Goal: Task Accomplishment & Management: Use online tool/utility

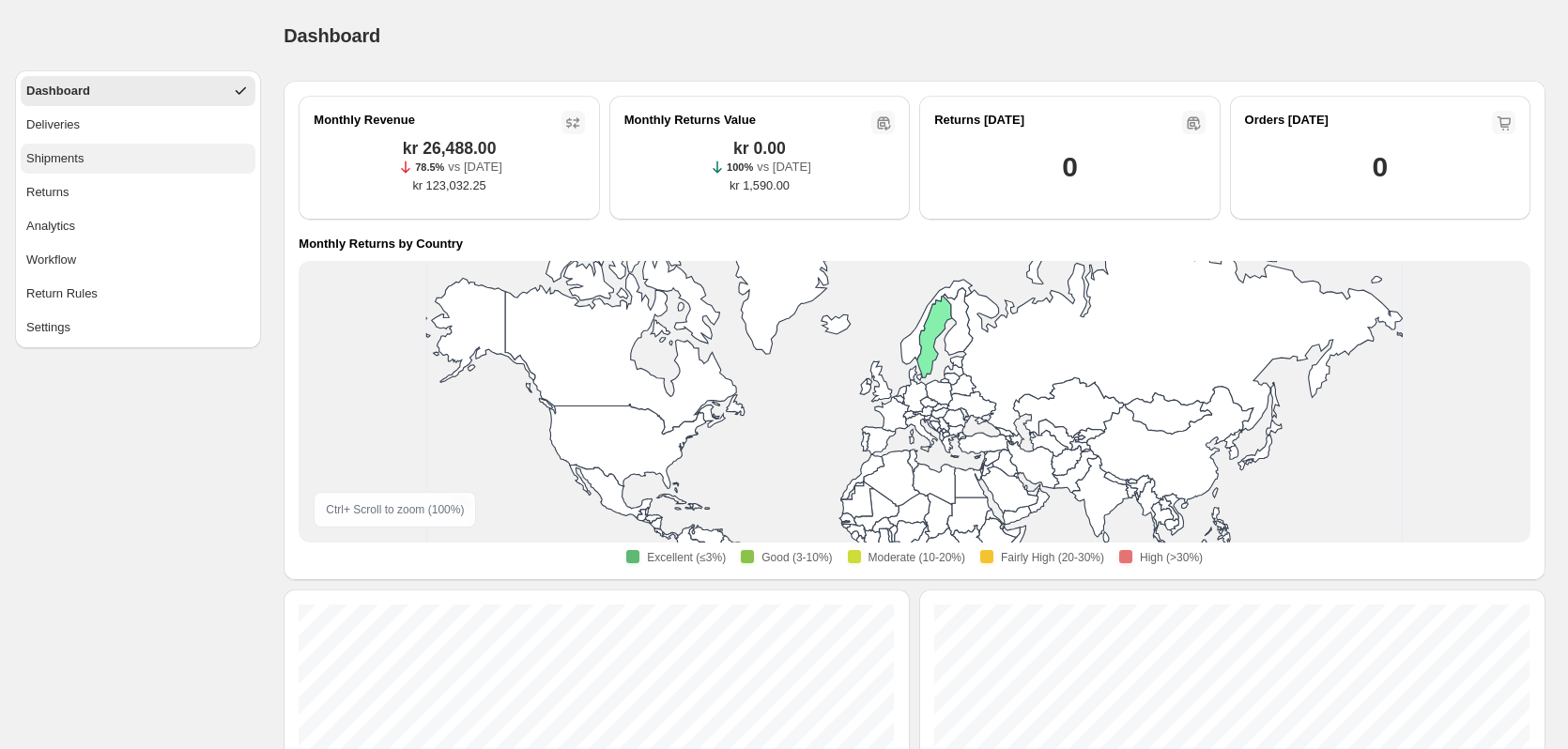
click at [77, 161] on span "Shipments" at bounding box center [54, 158] width 57 height 18
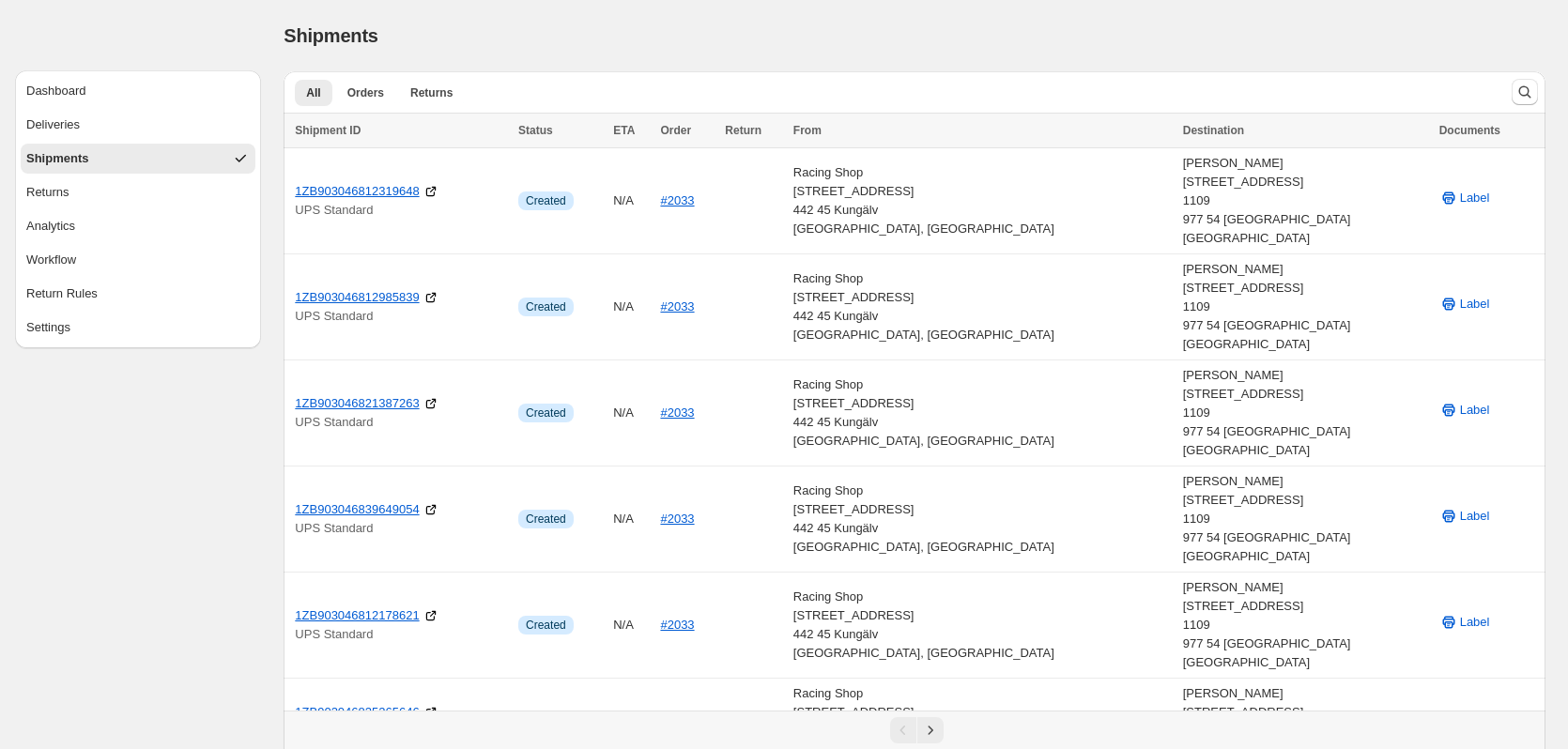
click at [98, 150] on button "Shipments" at bounding box center [137, 158] width 235 height 30
click at [48, 128] on span "Deliveries" at bounding box center [52, 124] width 53 height 18
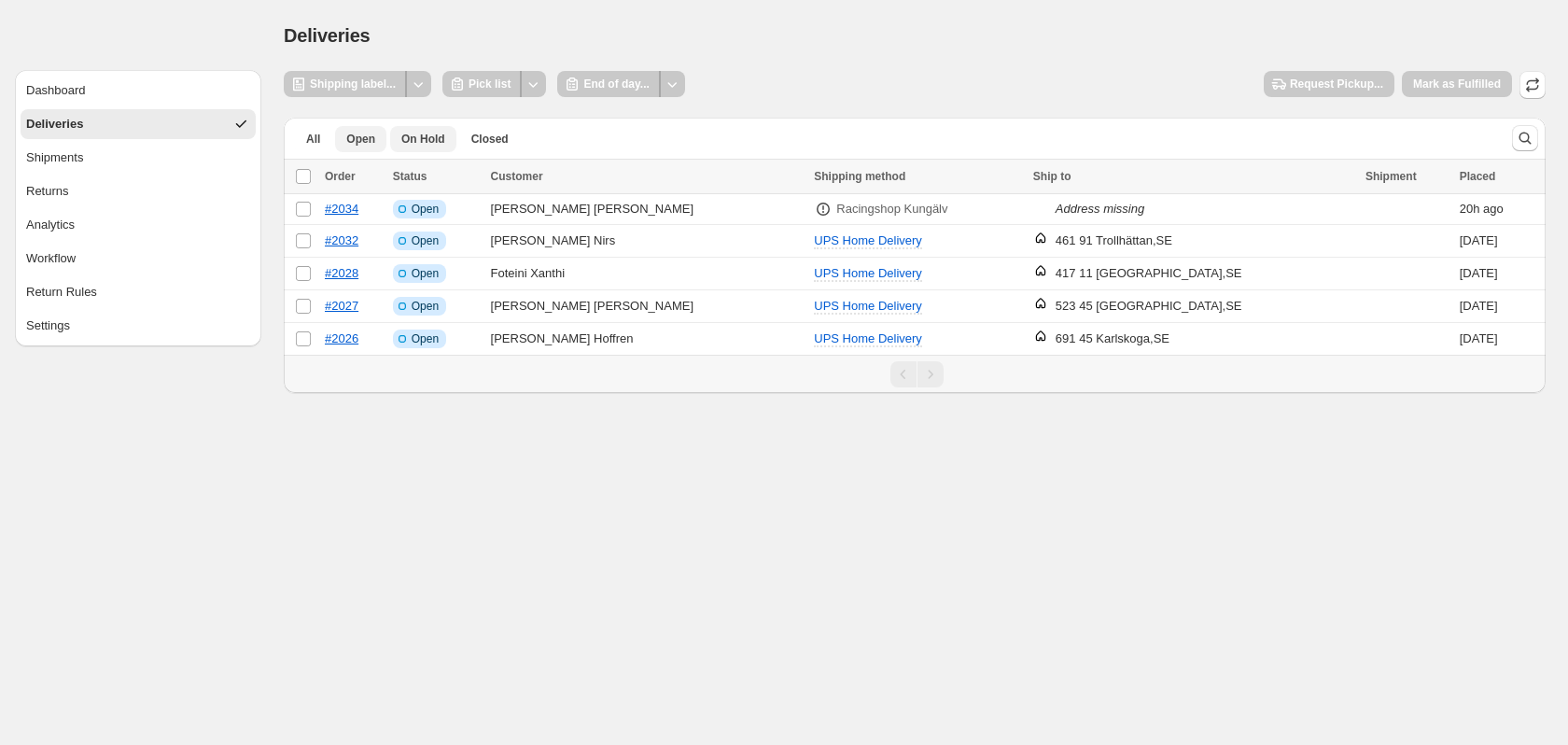
click at [404, 148] on button "On Hold" at bounding box center [423, 139] width 66 height 26
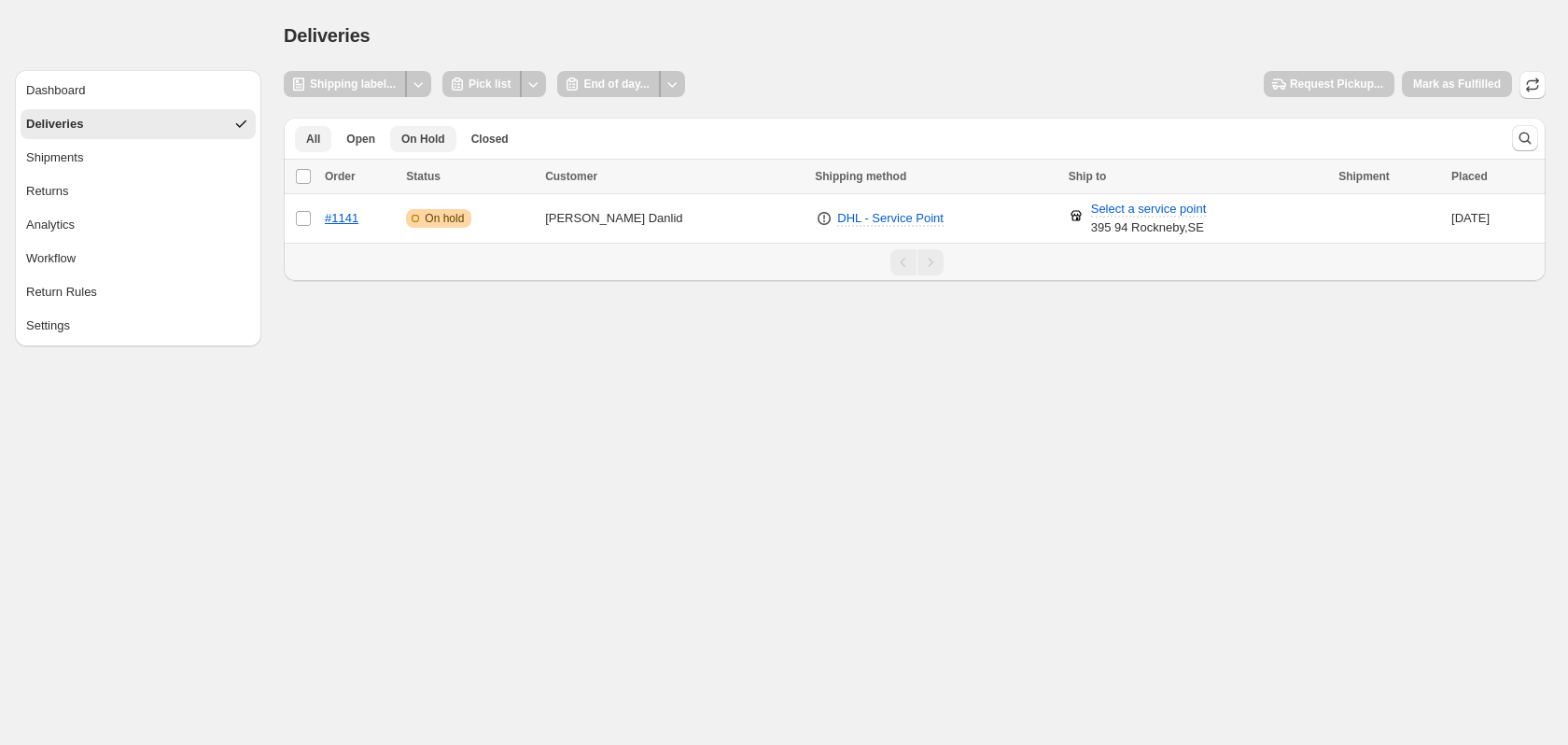
click at [322, 145] on button "All" at bounding box center [314, 139] width 37 height 26
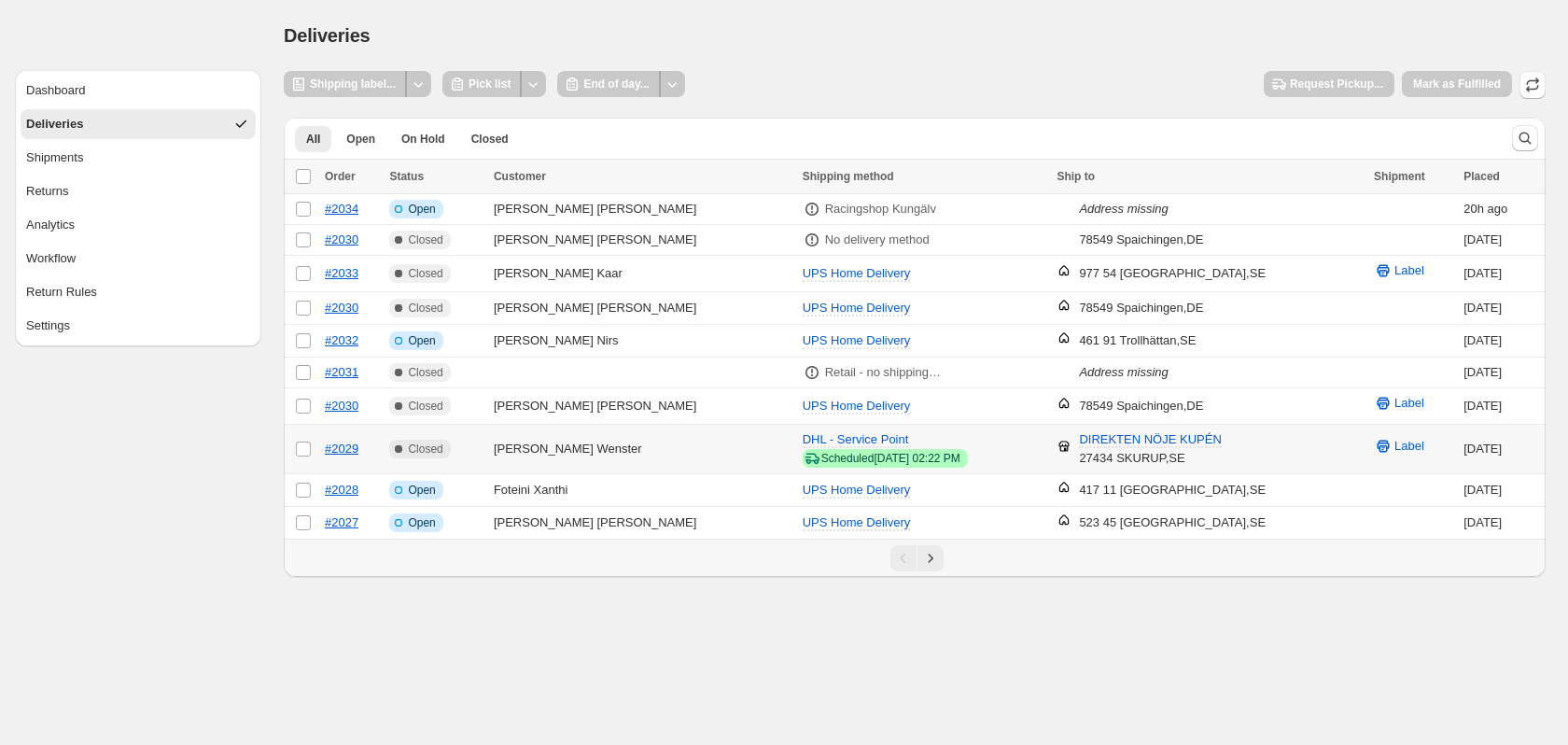
click at [566, 450] on td "Erik Wenster" at bounding box center [642, 449] width 309 height 49
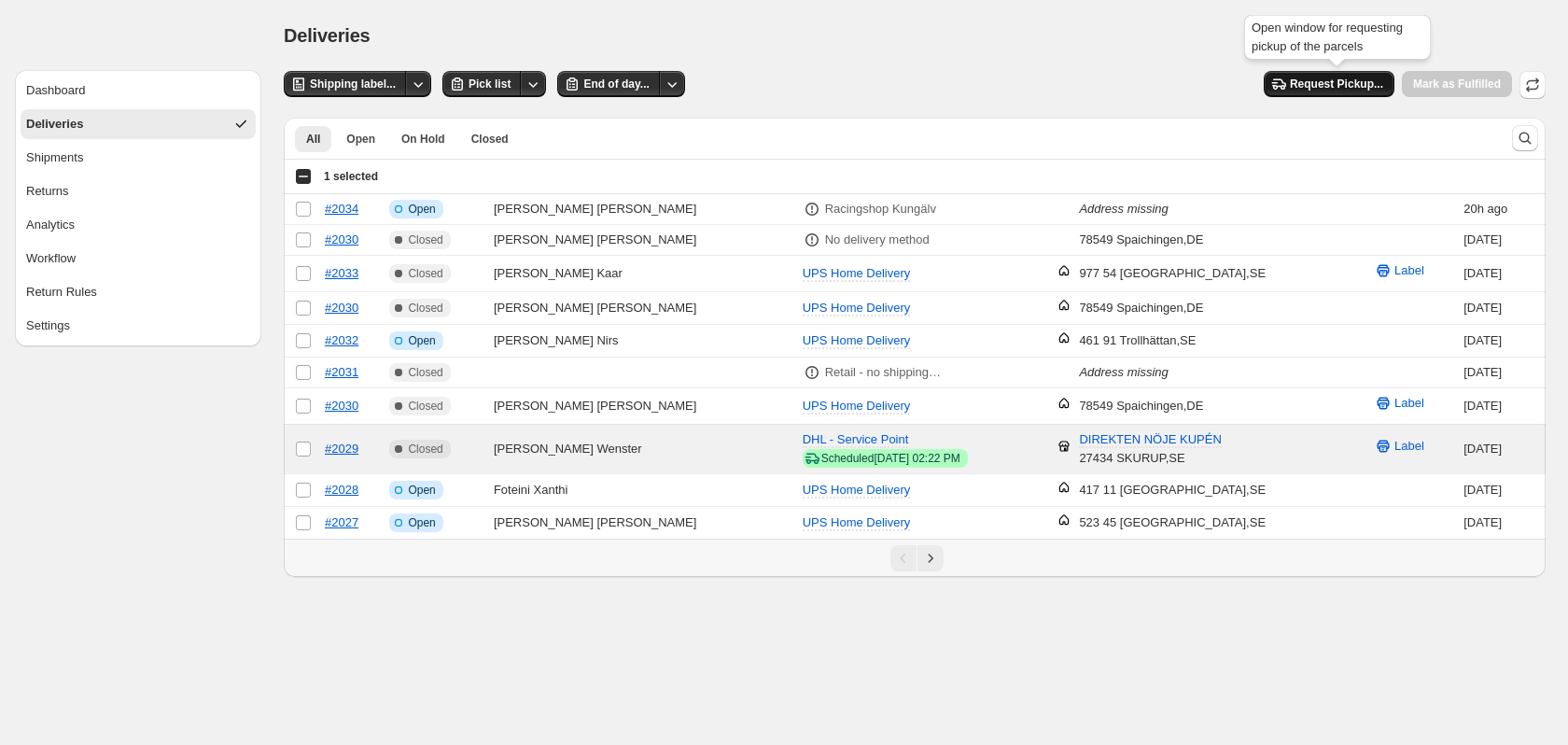
click at [1338, 81] on span "Request Pickup..." at bounding box center [1336, 85] width 93 height 15
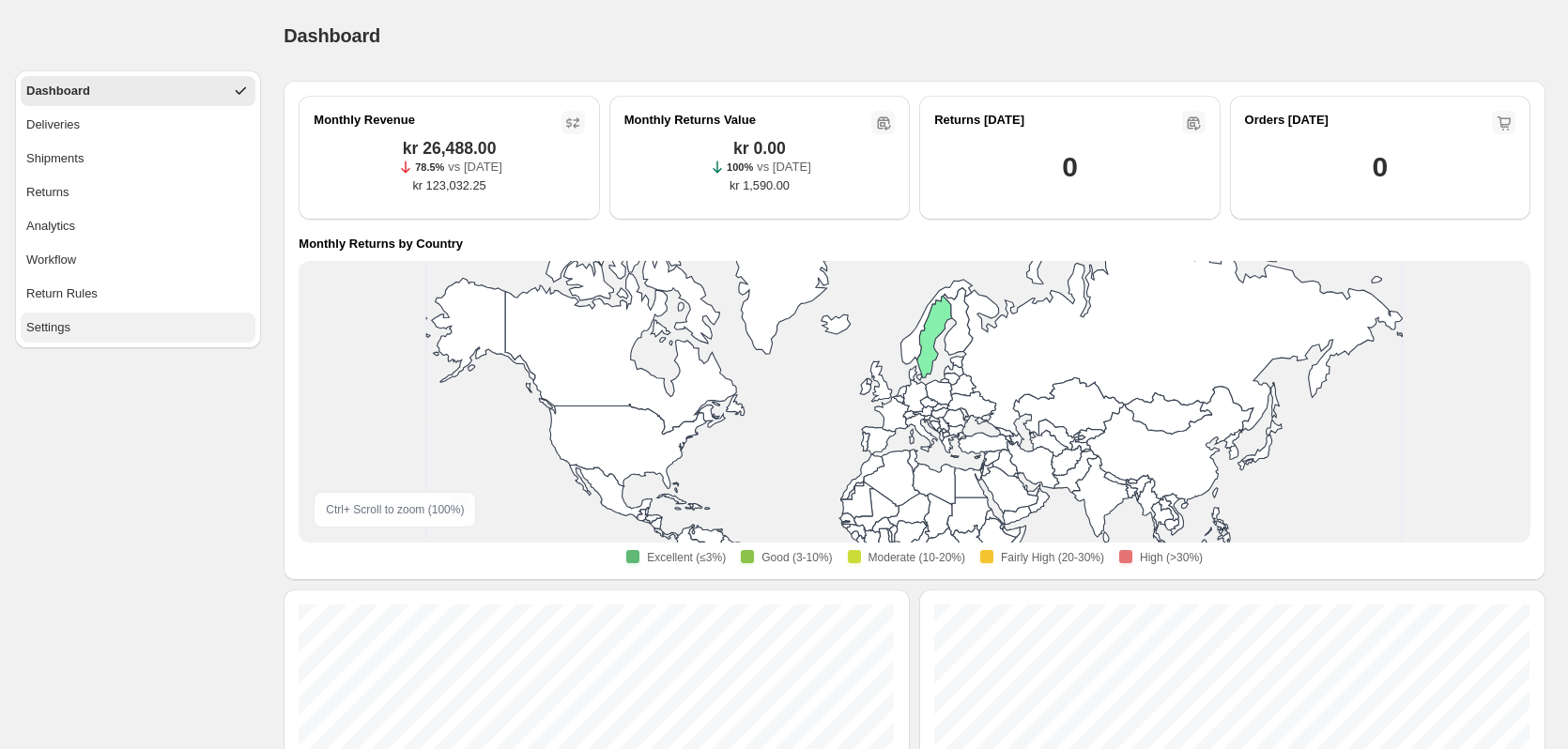
click at [75, 316] on button "Settings" at bounding box center [137, 327] width 235 height 30
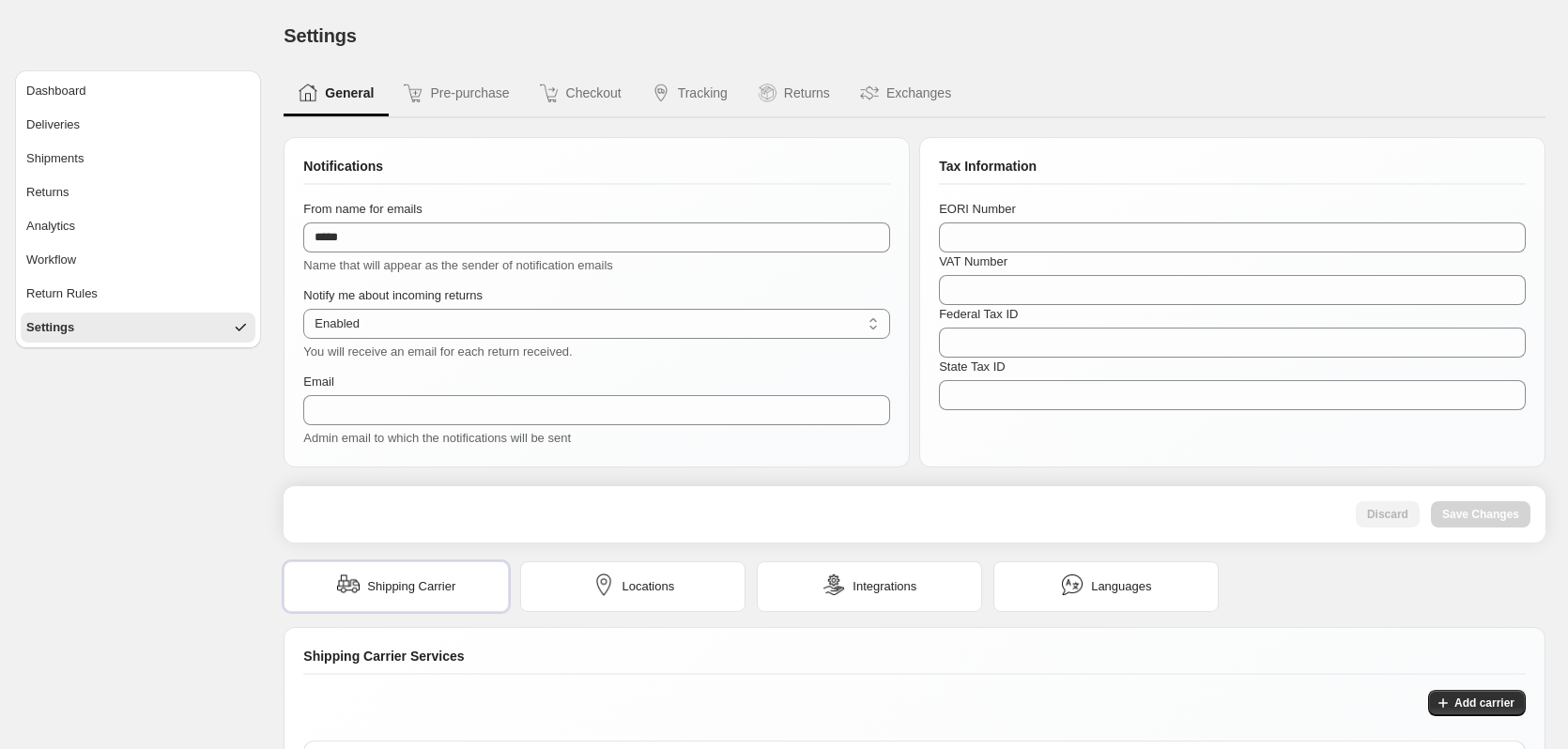
type input "**********"
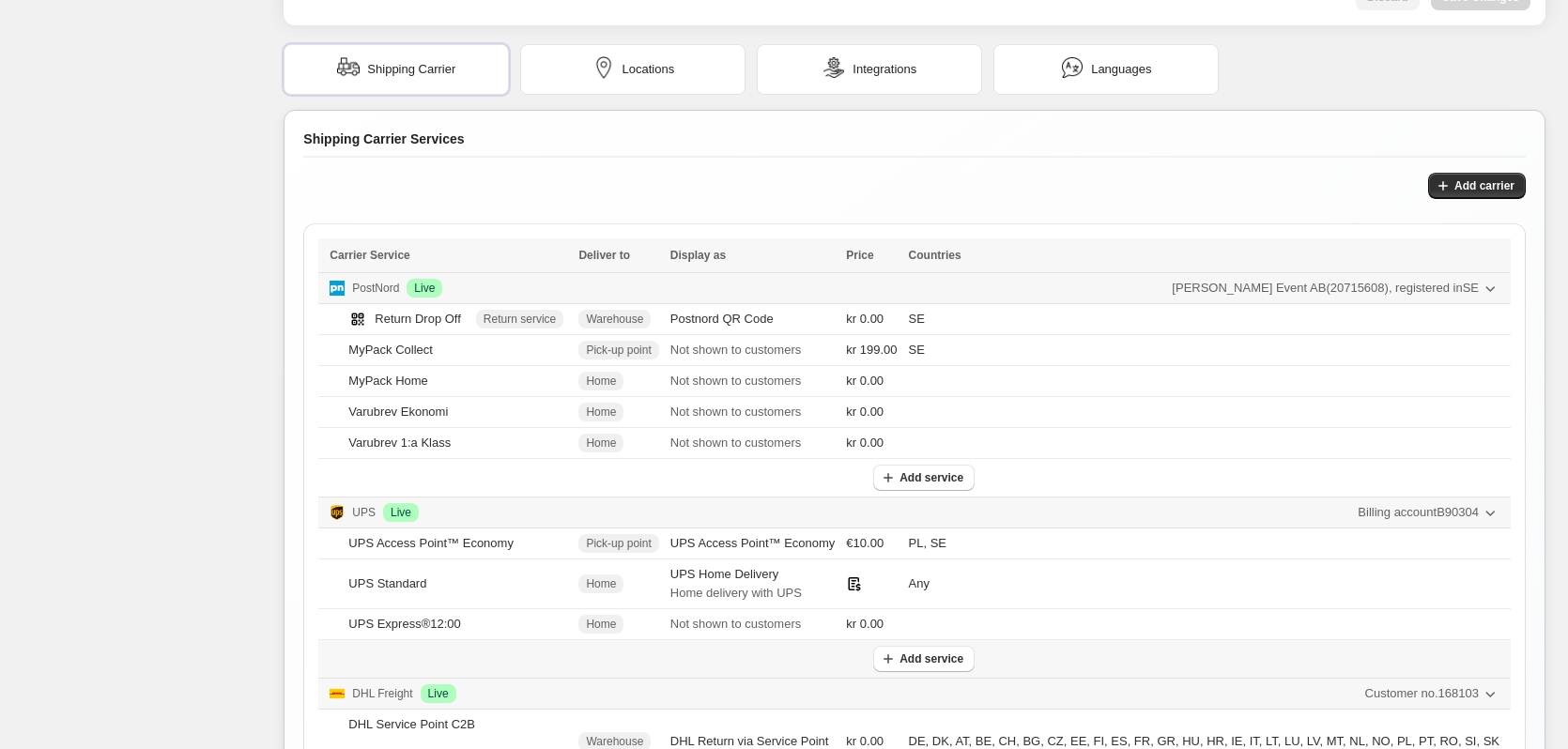
scroll to position [612, 0]
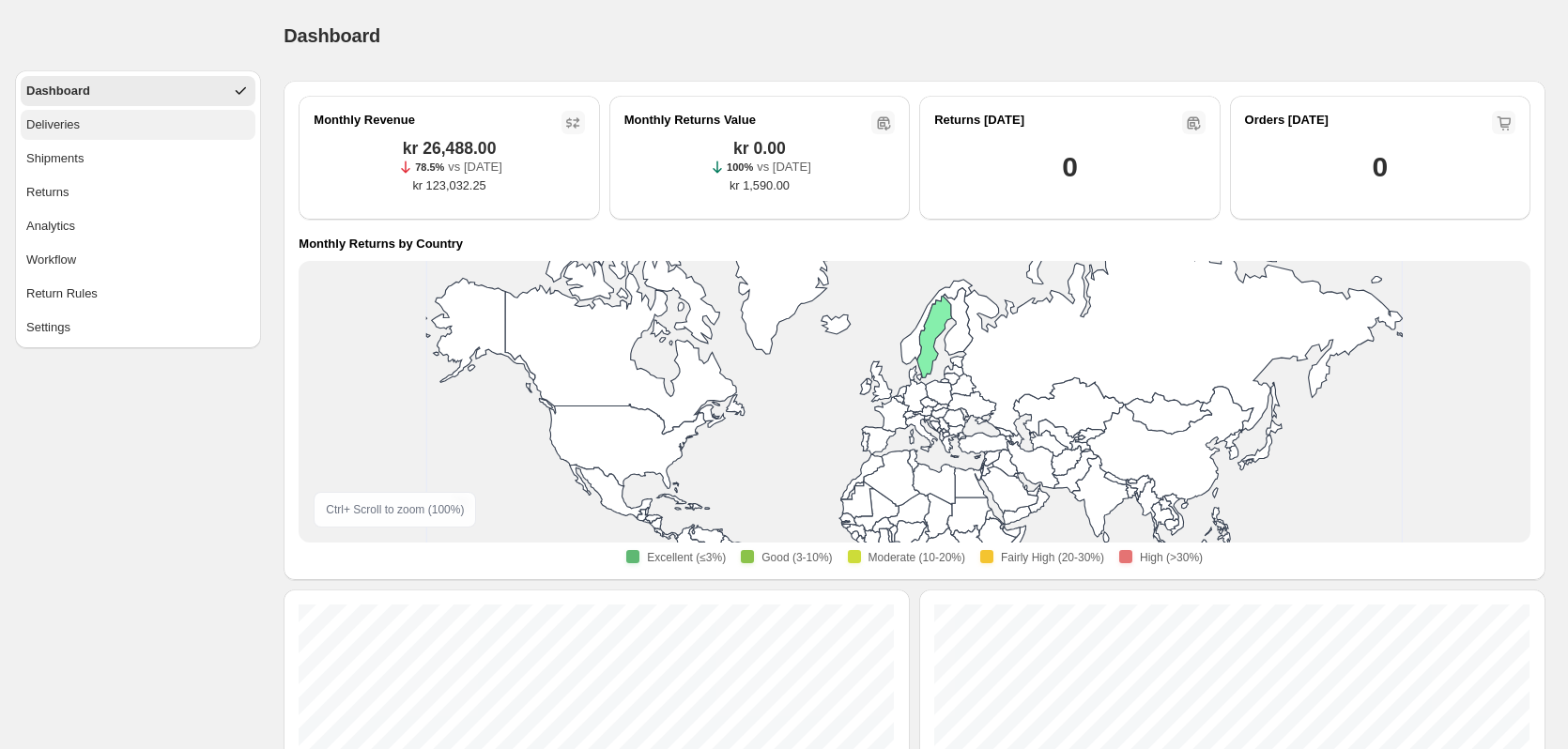
click at [81, 128] on button "Deliveries" at bounding box center [137, 125] width 235 height 30
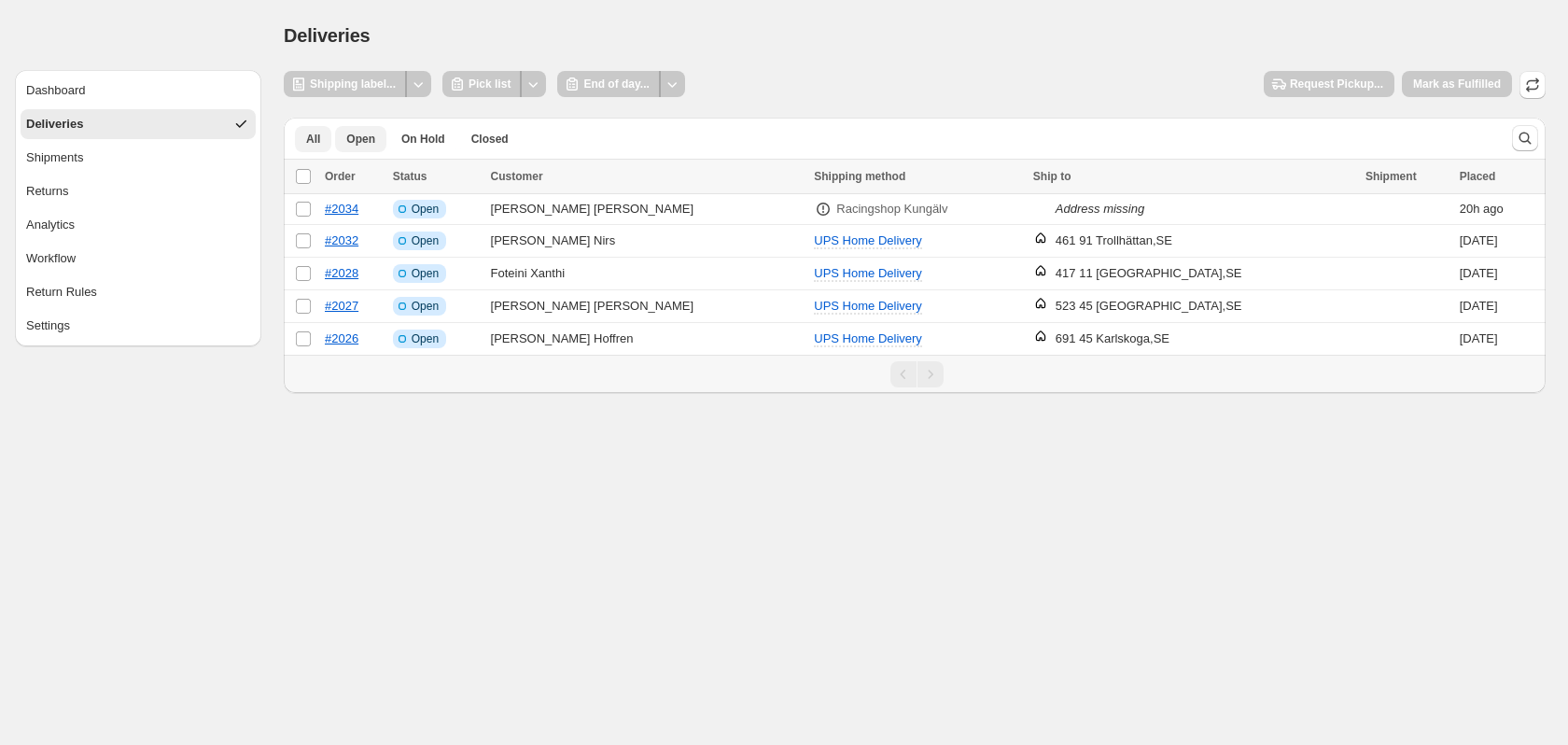
click at [314, 143] on span "All" at bounding box center [313, 140] width 14 height 15
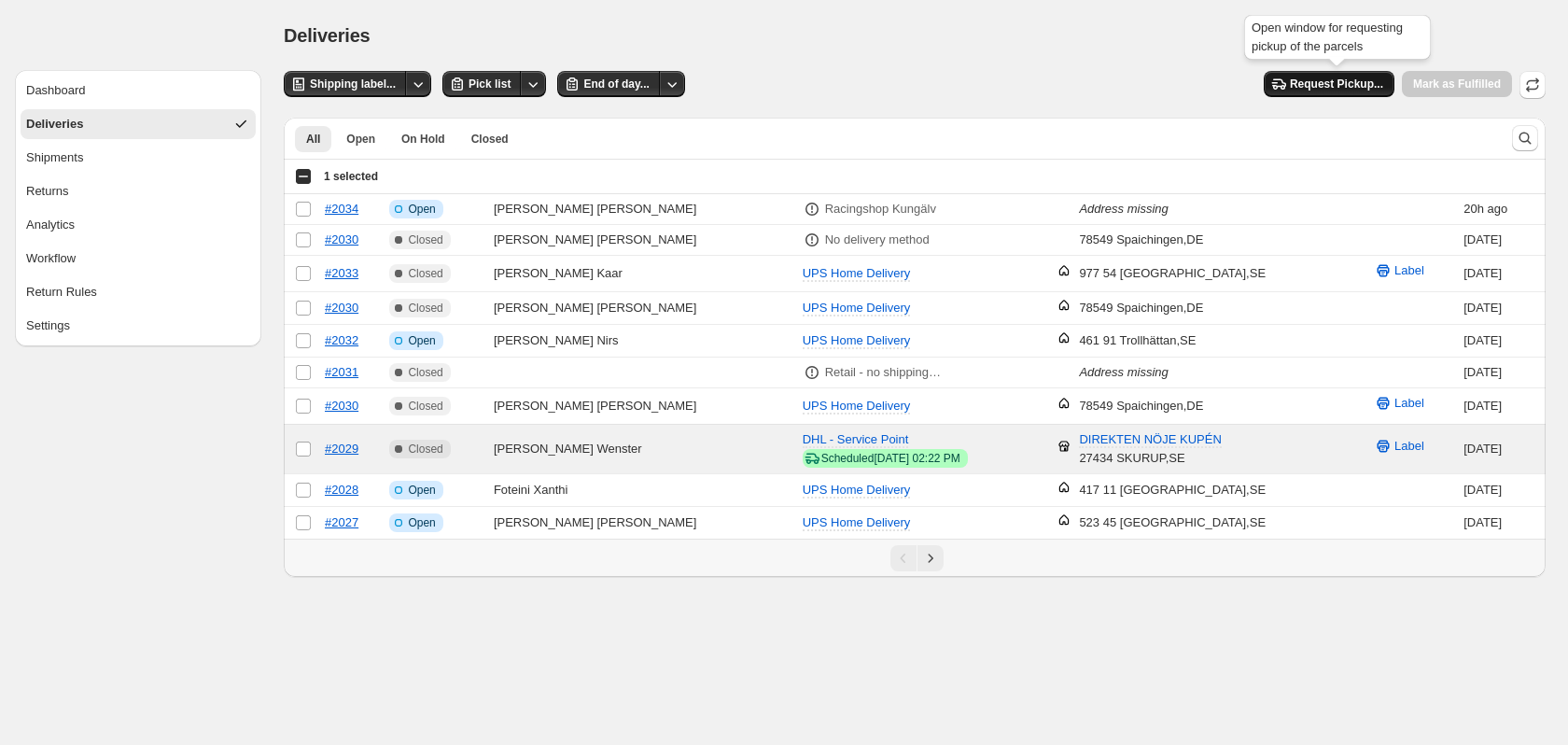
click at [1315, 78] on span "Request Pickup..." at bounding box center [1336, 85] width 93 height 15
